Goal: Information Seeking & Learning: Understand process/instructions

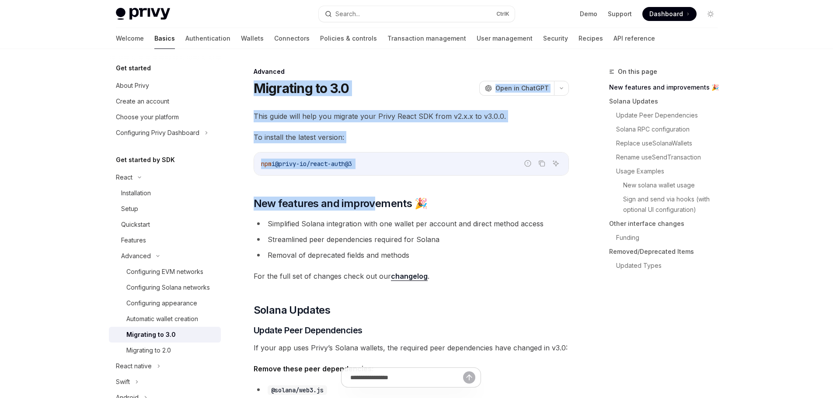
drag, startPoint x: 251, startPoint y: 82, endPoint x: 378, endPoint y: 193, distance: 169.1
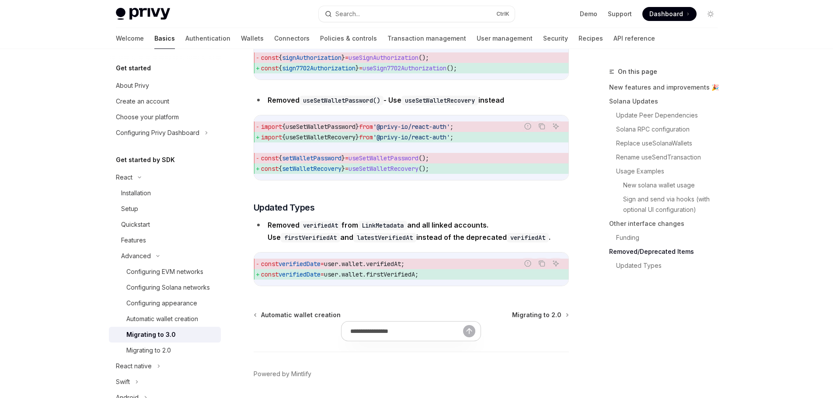
scroll to position [3889, 0]
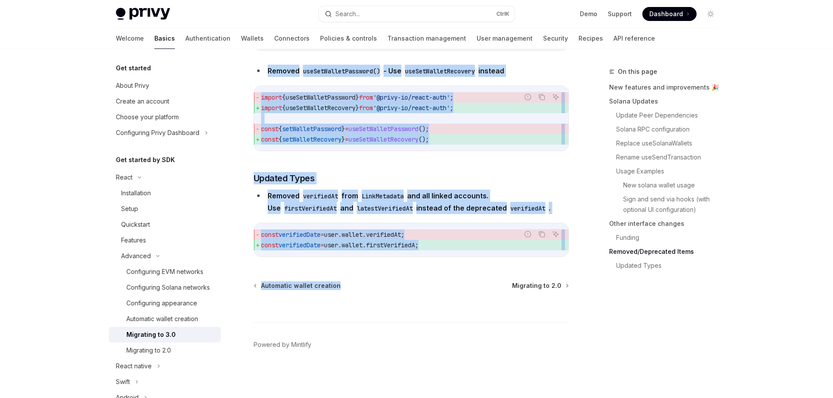
copy div "**********"
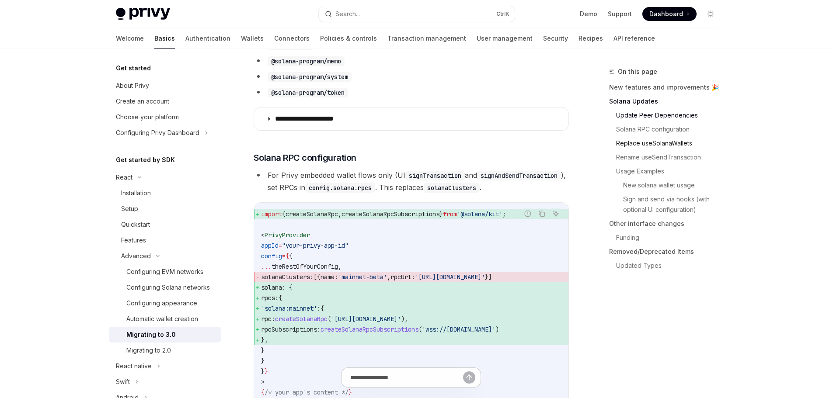
scroll to position [0, 0]
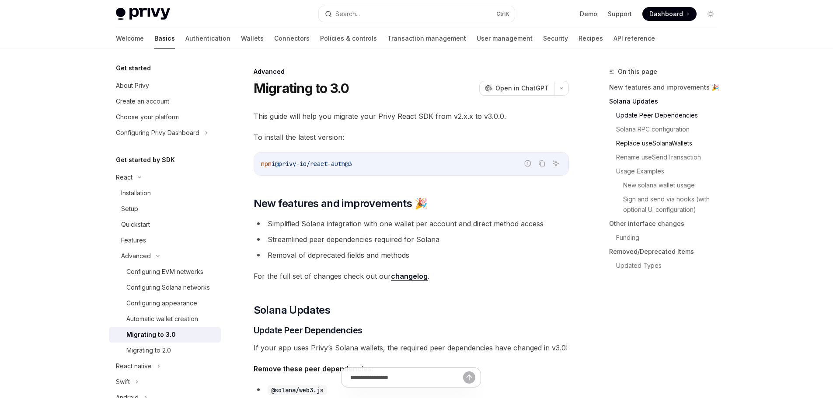
drag, startPoint x: 653, startPoint y: 292, endPoint x: 642, endPoint y: 146, distance: 146.4
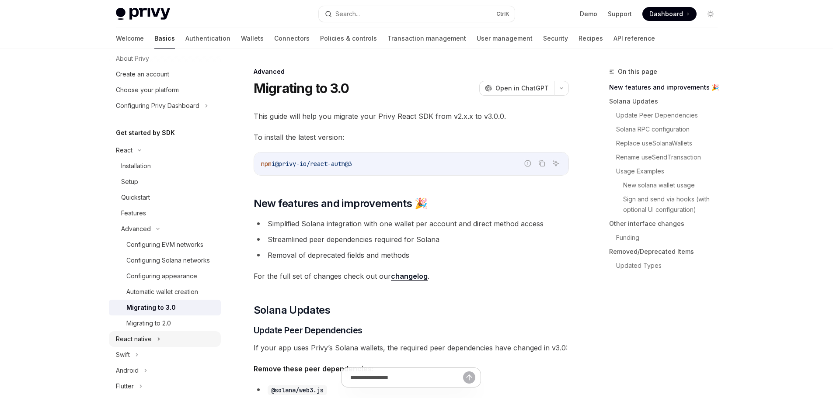
scroll to position [131, 0]
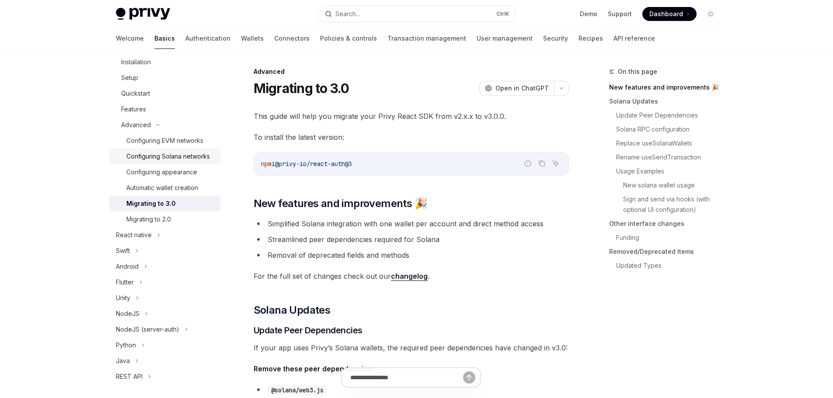
click at [162, 162] on div "Configuring Solana networks" at bounding box center [167, 156] width 83 height 10
type textarea "*"
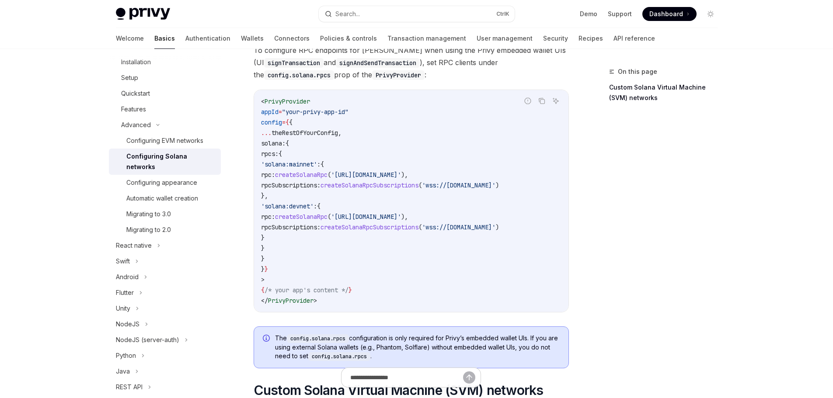
scroll to position [87, 0]
click at [340, 305] on div "< PrivyProvider appId = "your-privy-app-id" config = { { ... theRestOfYourConfi…" at bounding box center [411, 201] width 314 height 222
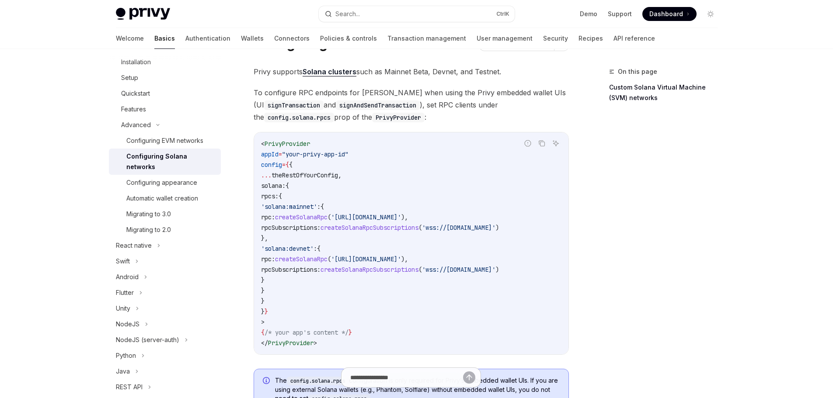
scroll to position [44, 0]
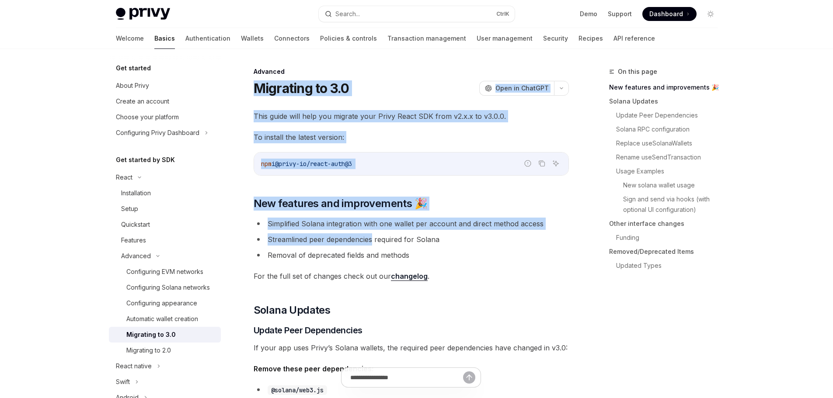
drag, startPoint x: 250, startPoint y: 85, endPoint x: 372, endPoint y: 236, distance: 194.2
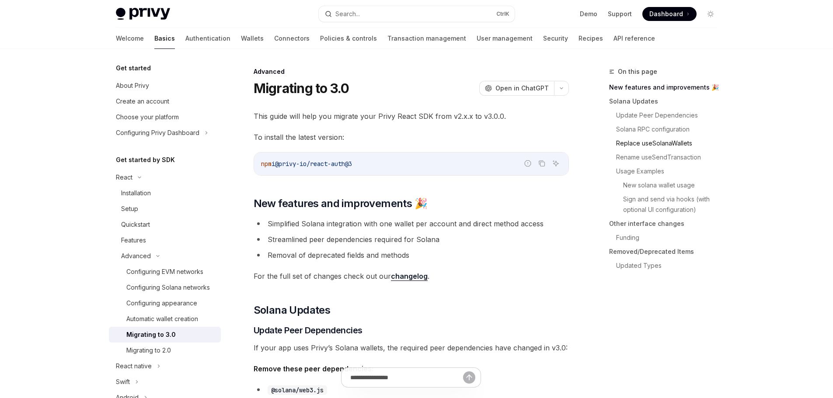
drag, startPoint x: 697, startPoint y: 322, endPoint x: 680, endPoint y: 145, distance: 178.3
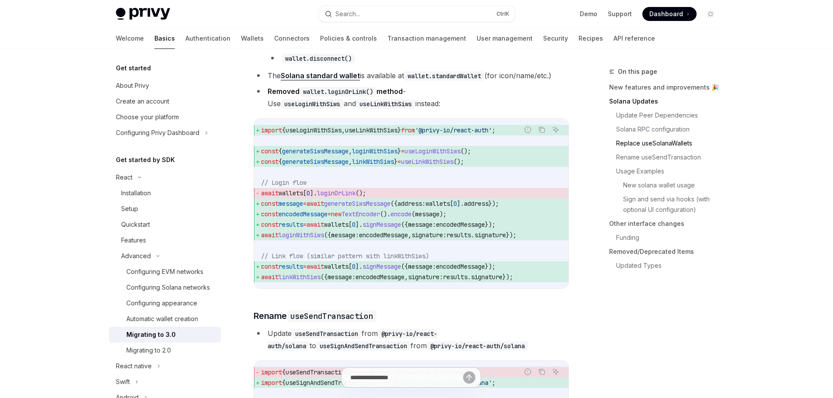
scroll to position [1093, 0]
